Goal: Navigation & Orientation: Find specific page/section

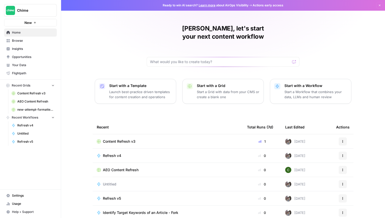
click at [40, 12] on span "Chime" at bounding box center [32, 10] width 31 height 5
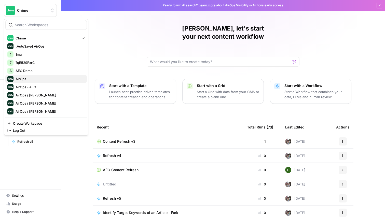
click at [57, 76] on div "AirOps" at bounding box center [45, 79] width 77 height 6
